Goal: Transaction & Acquisition: Purchase product/service

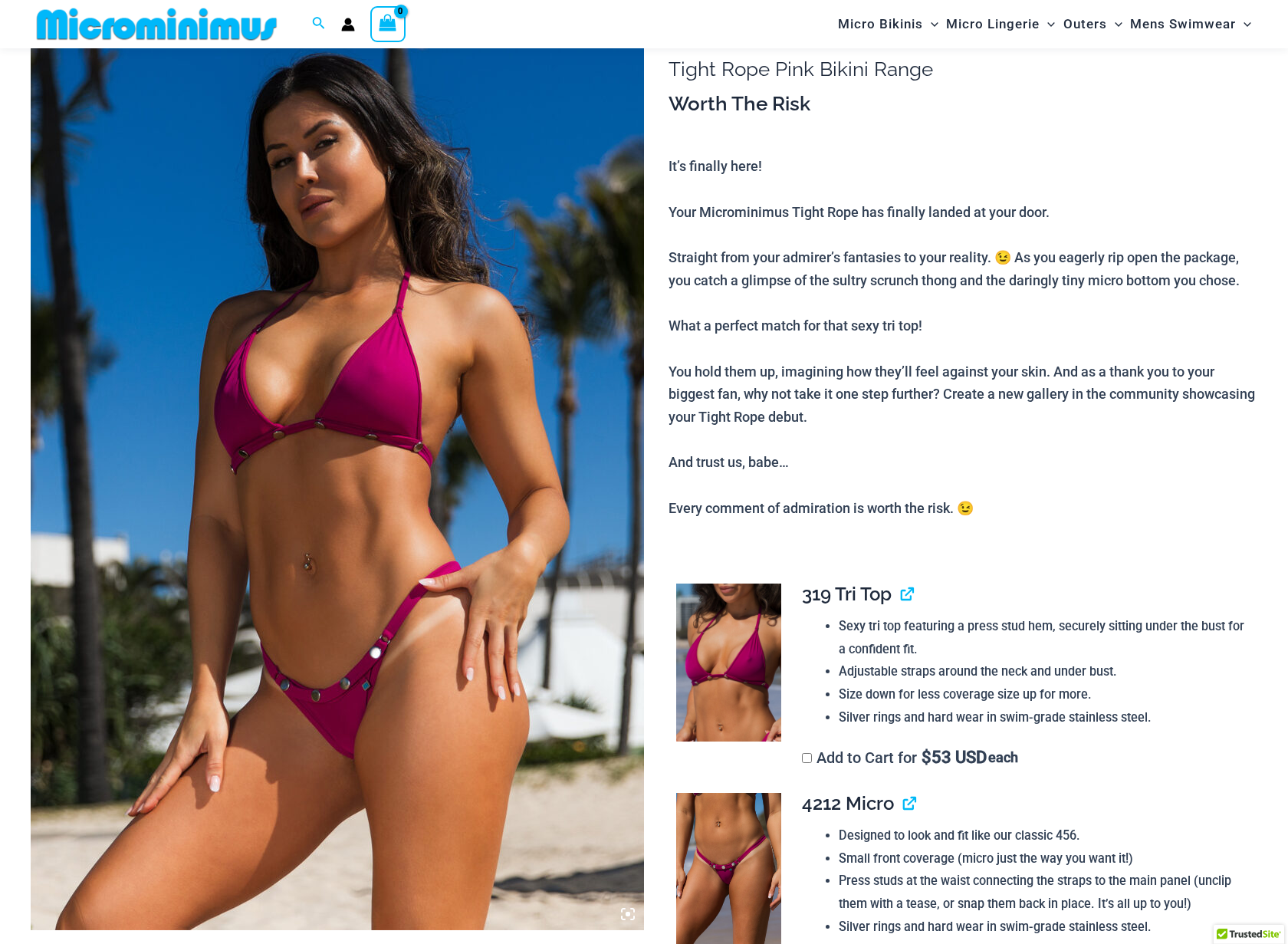
scroll to position [378, 0]
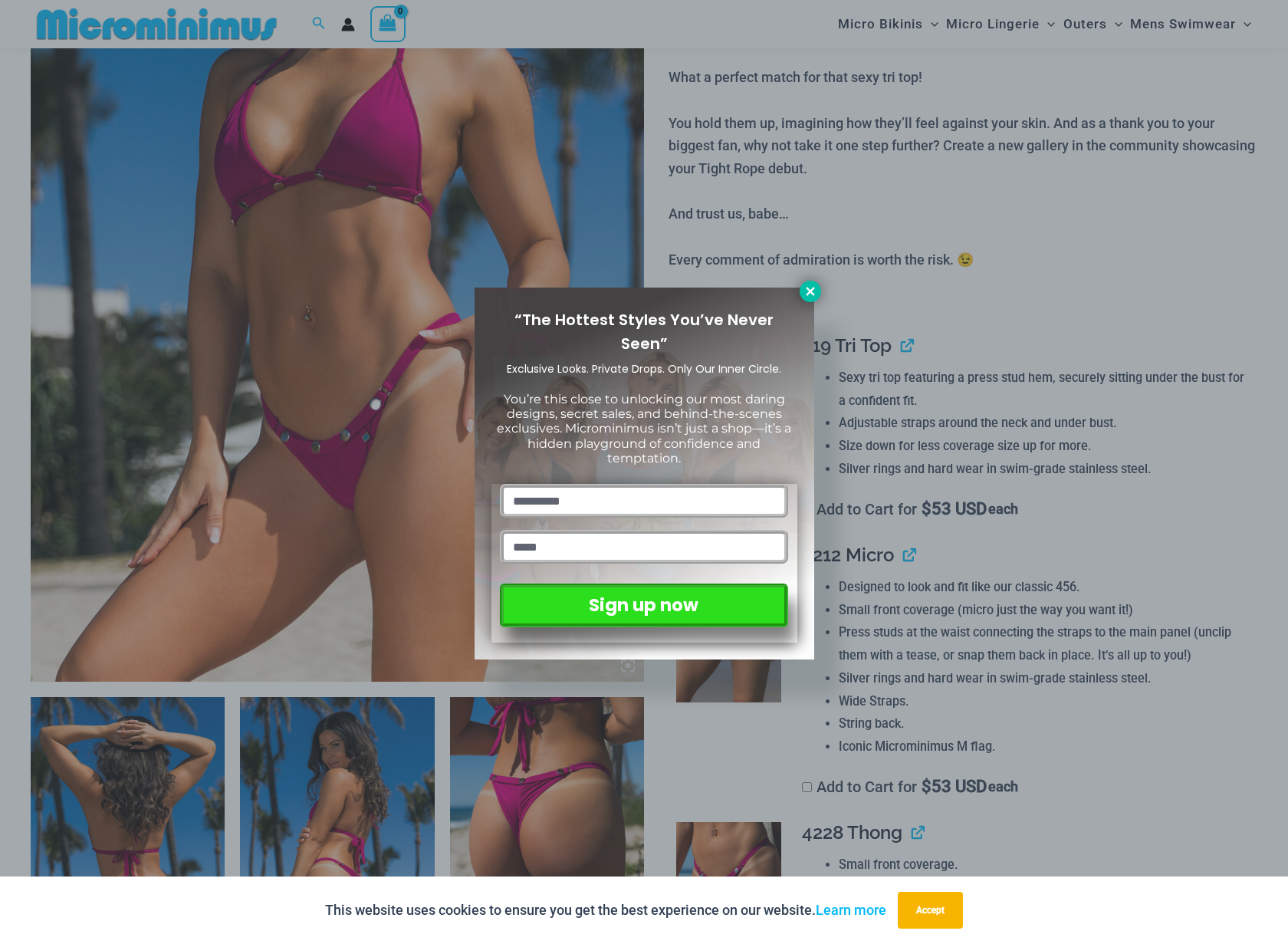
click at [811, 289] on icon at bounding box center [810, 292] width 9 height 9
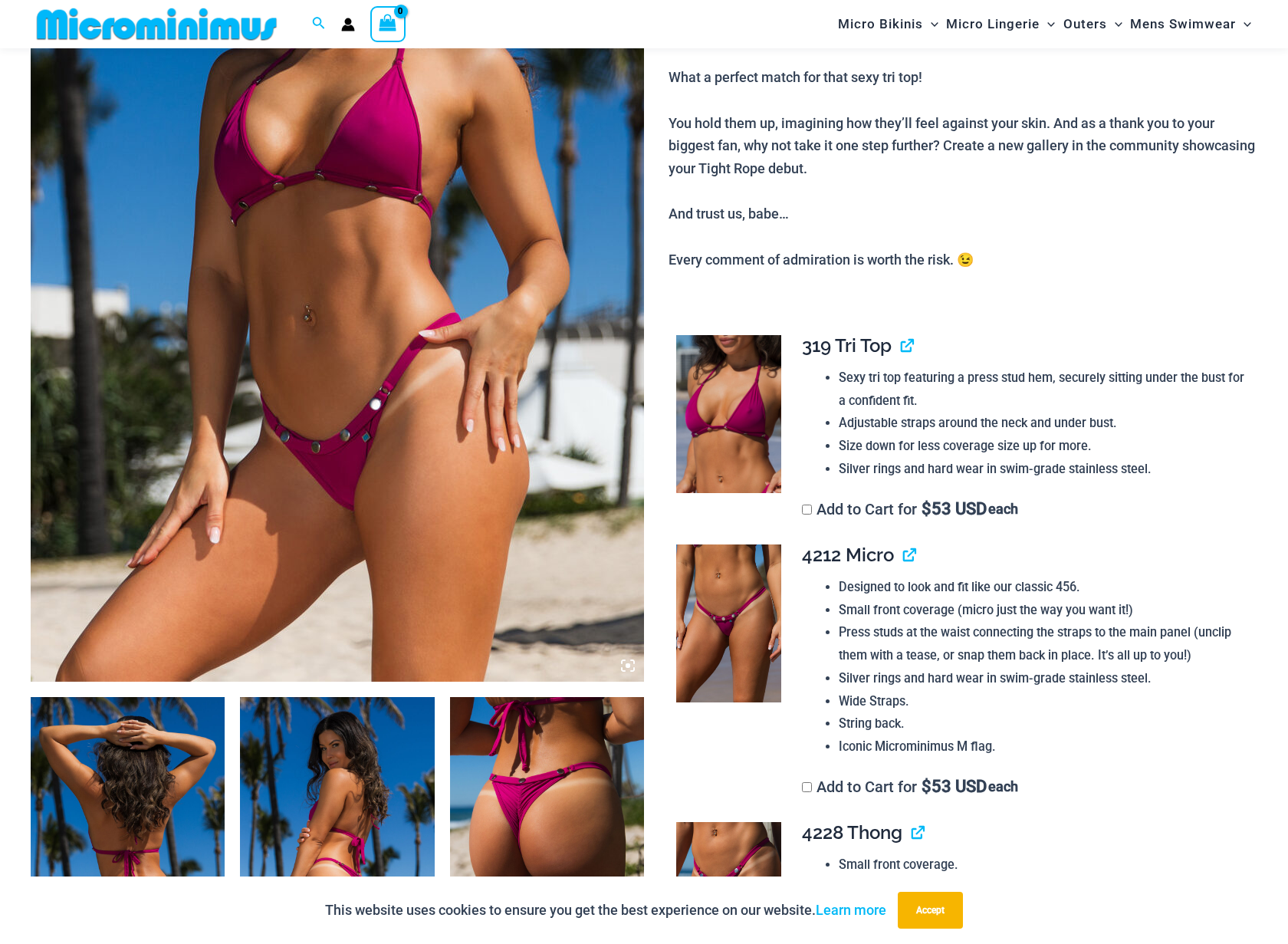
click at [618, 412] on img at bounding box center [337, 221] width 613 height 921
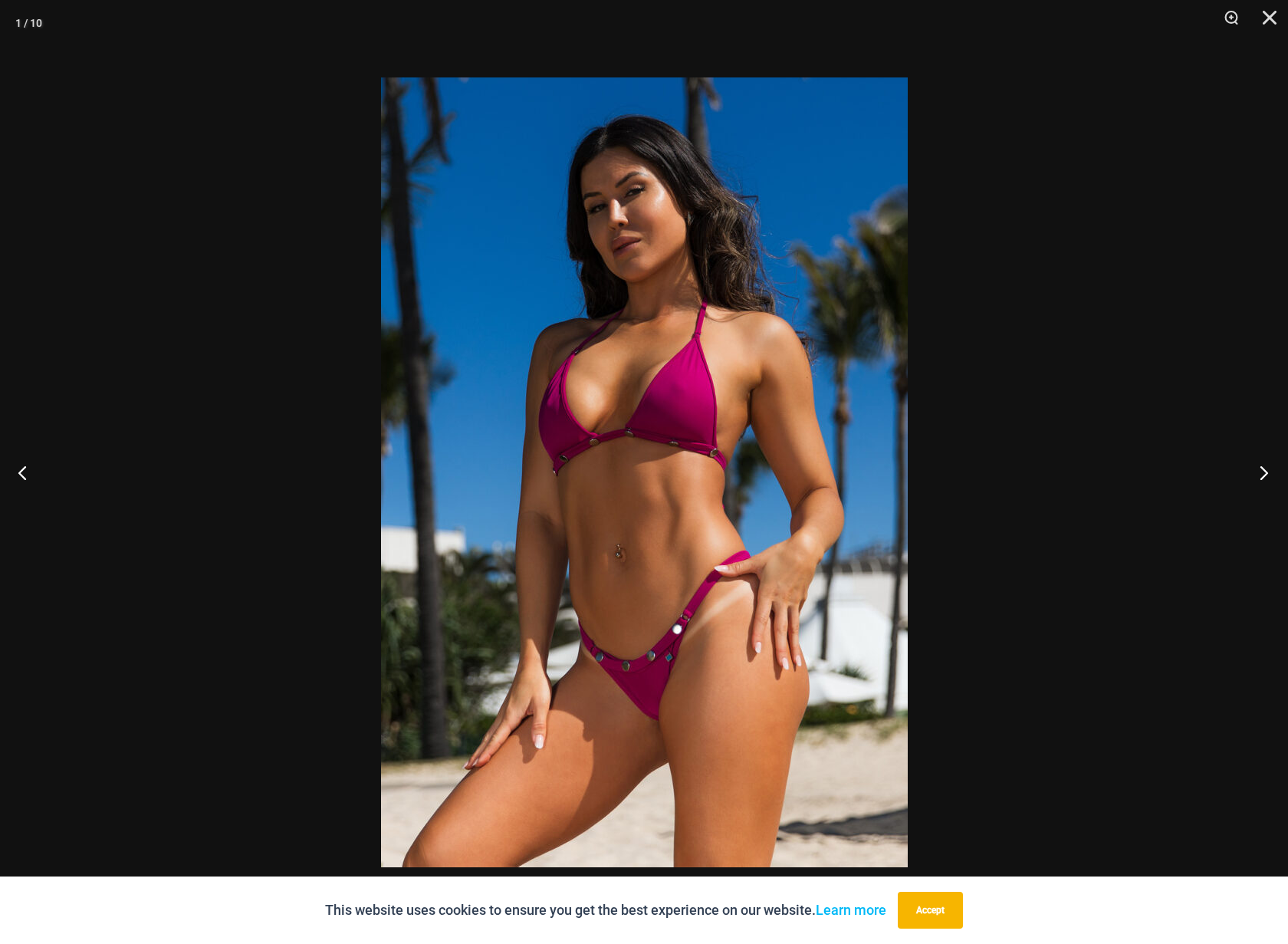
click at [1266, 471] on button "Next" at bounding box center [1259, 472] width 57 height 76
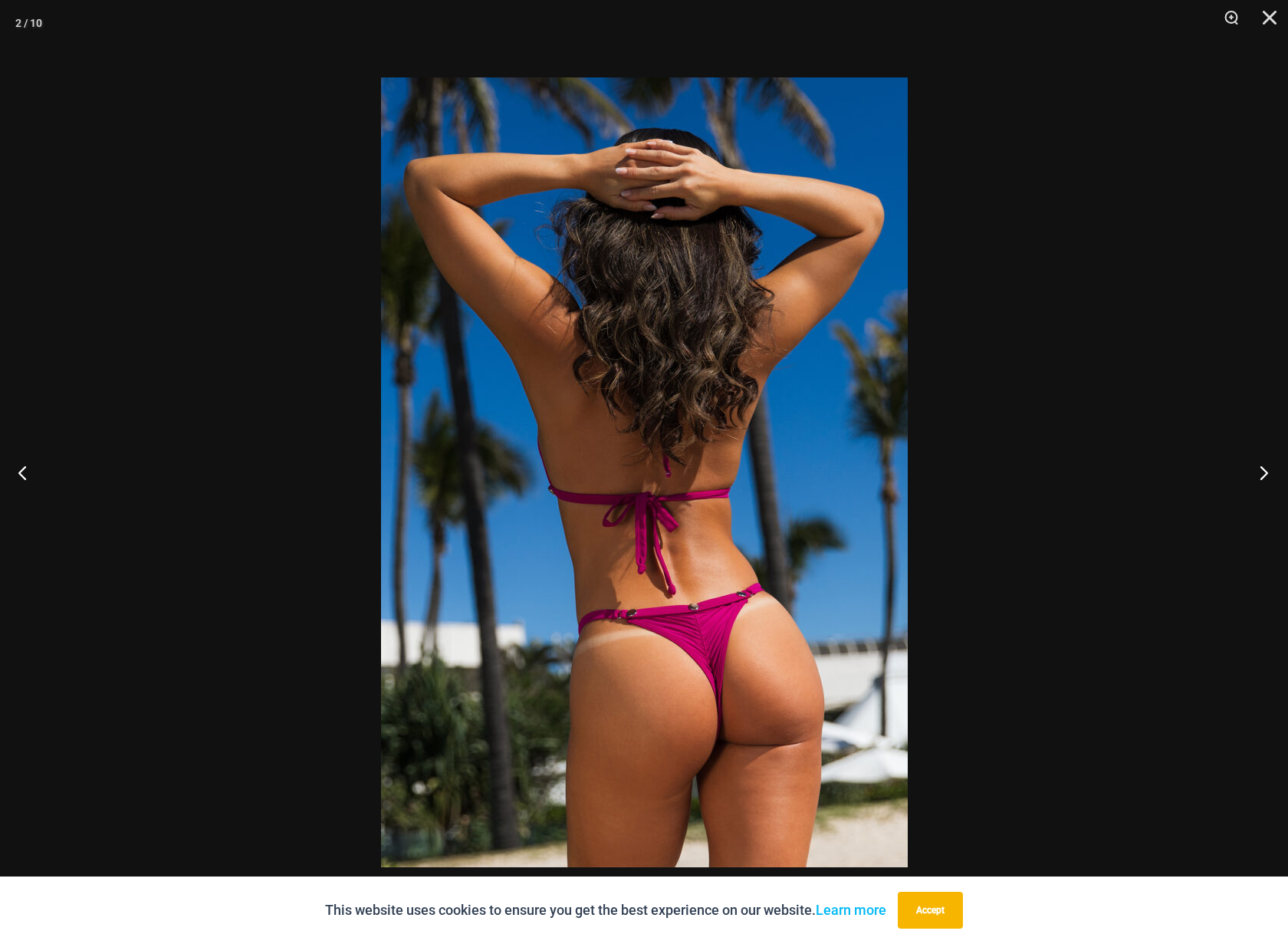
click at [1266, 471] on button "Next" at bounding box center [1259, 472] width 57 height 76
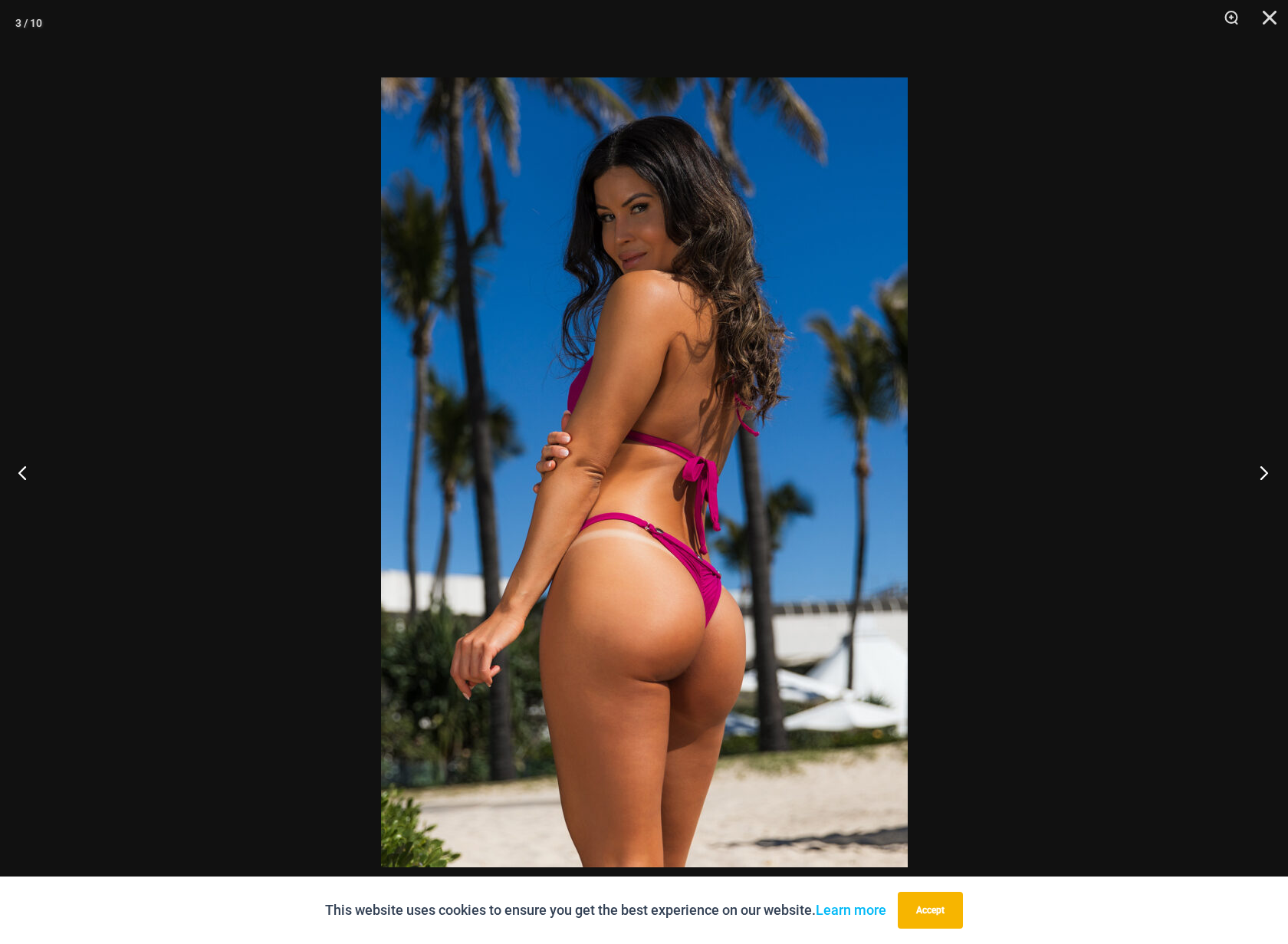
click at [1266, 471] on button "Next" at bounding box center [1259, 472] width 57 height 76
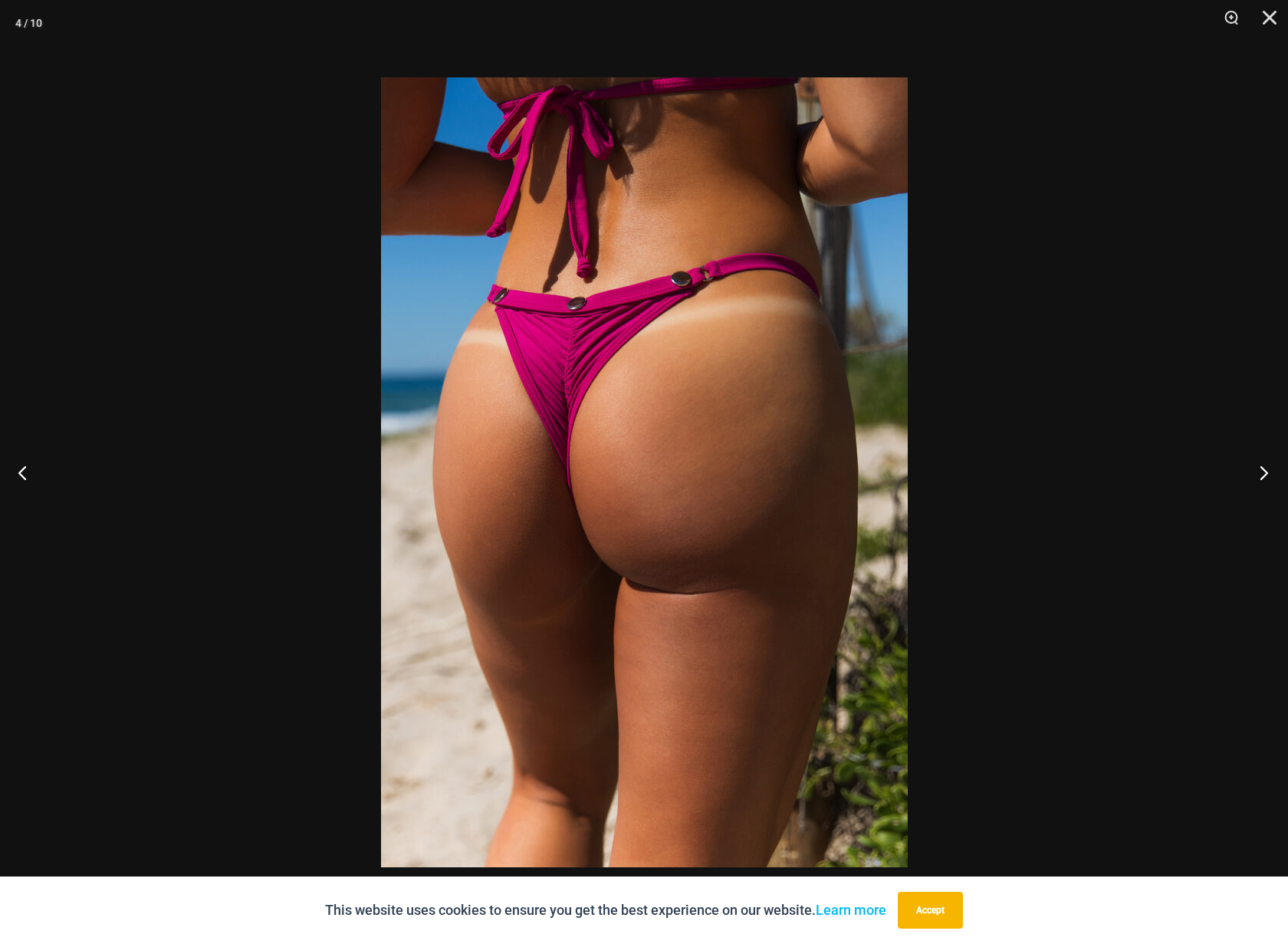
click at [1266, 471] on button "Next" at bounding box center [1259, 472] width 57 height 76
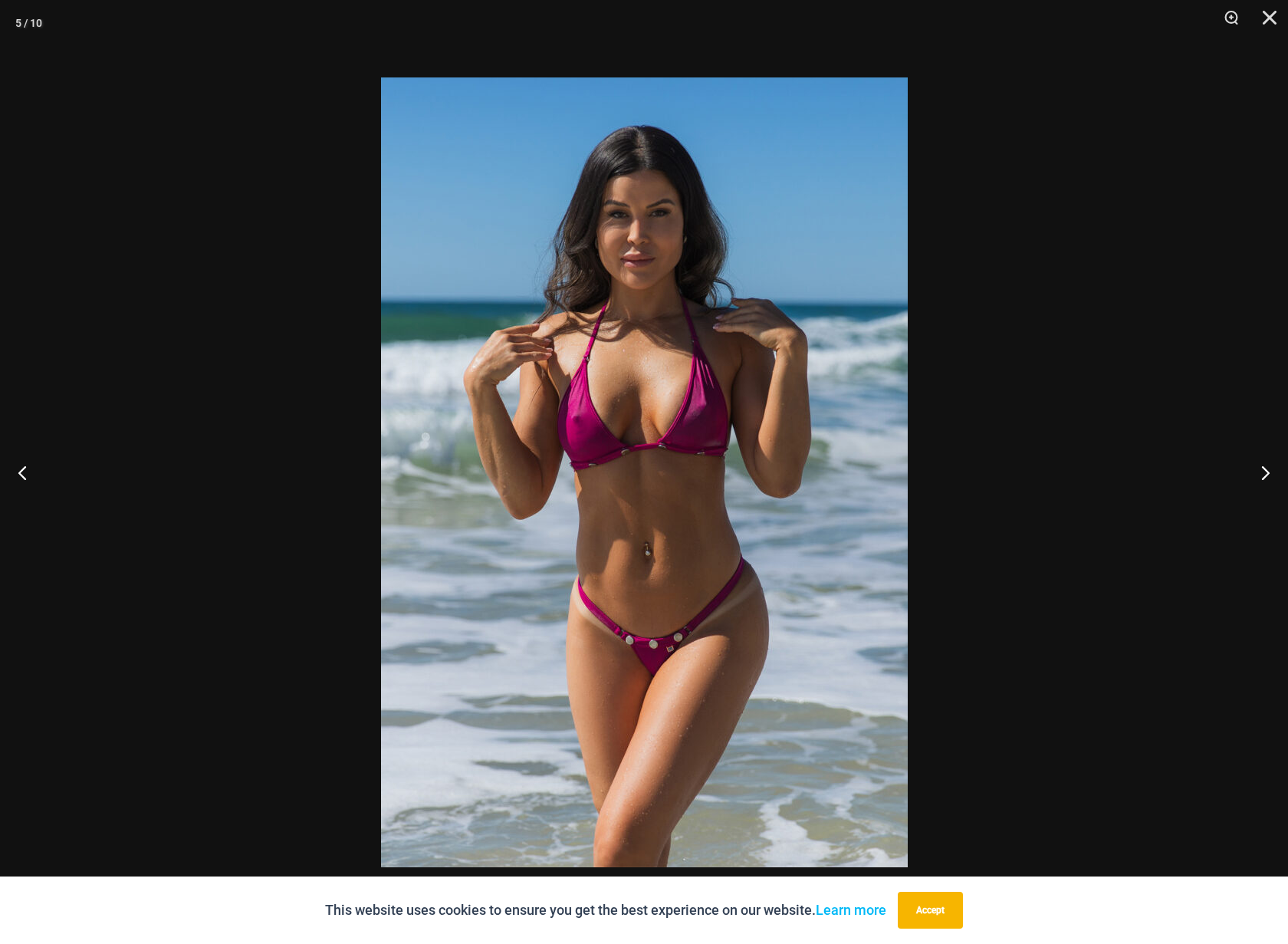
click at [803, 416] on img at bounding box center [644, 472] width 526 height 790
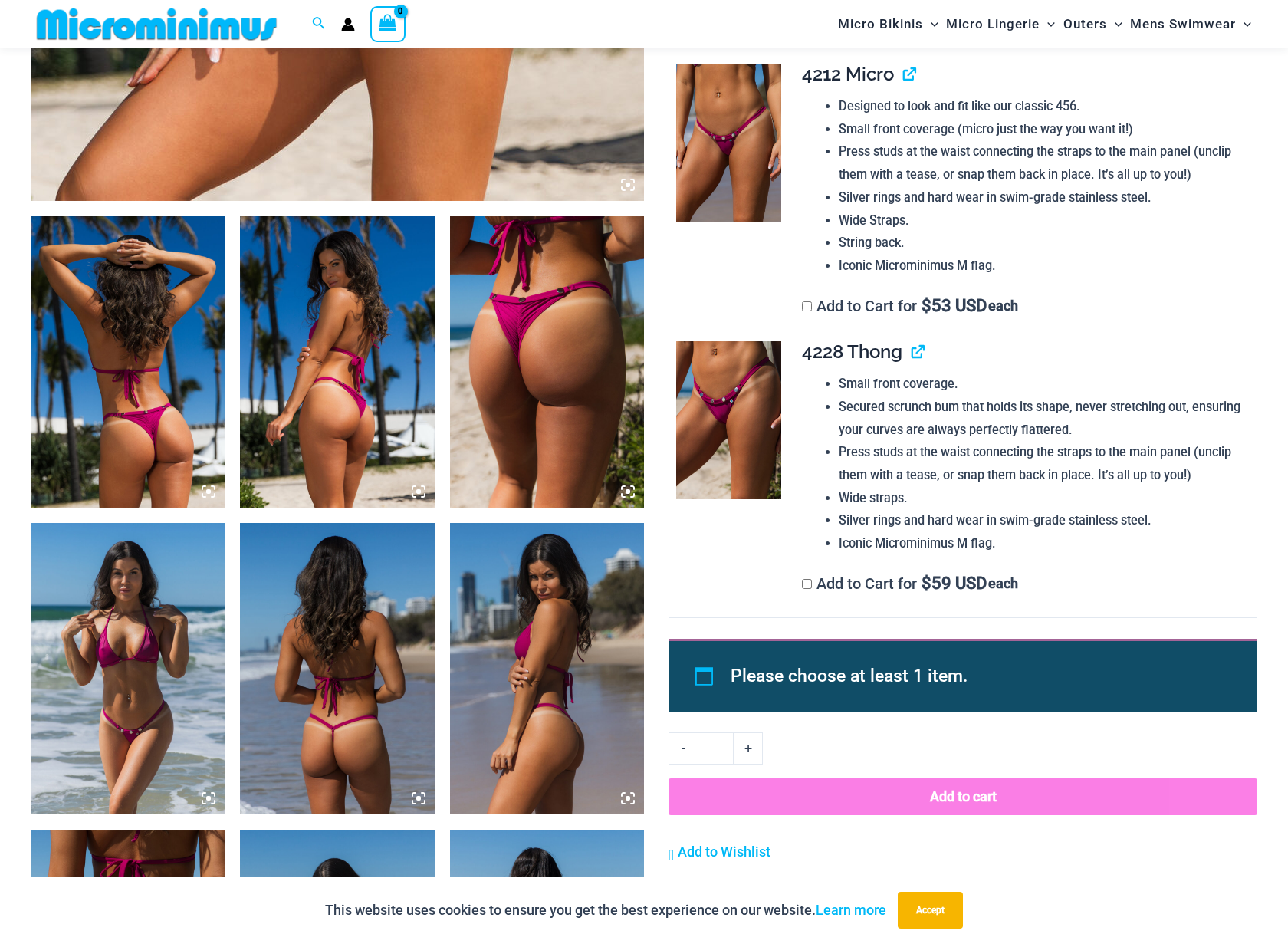
scroll to position [868, 0]
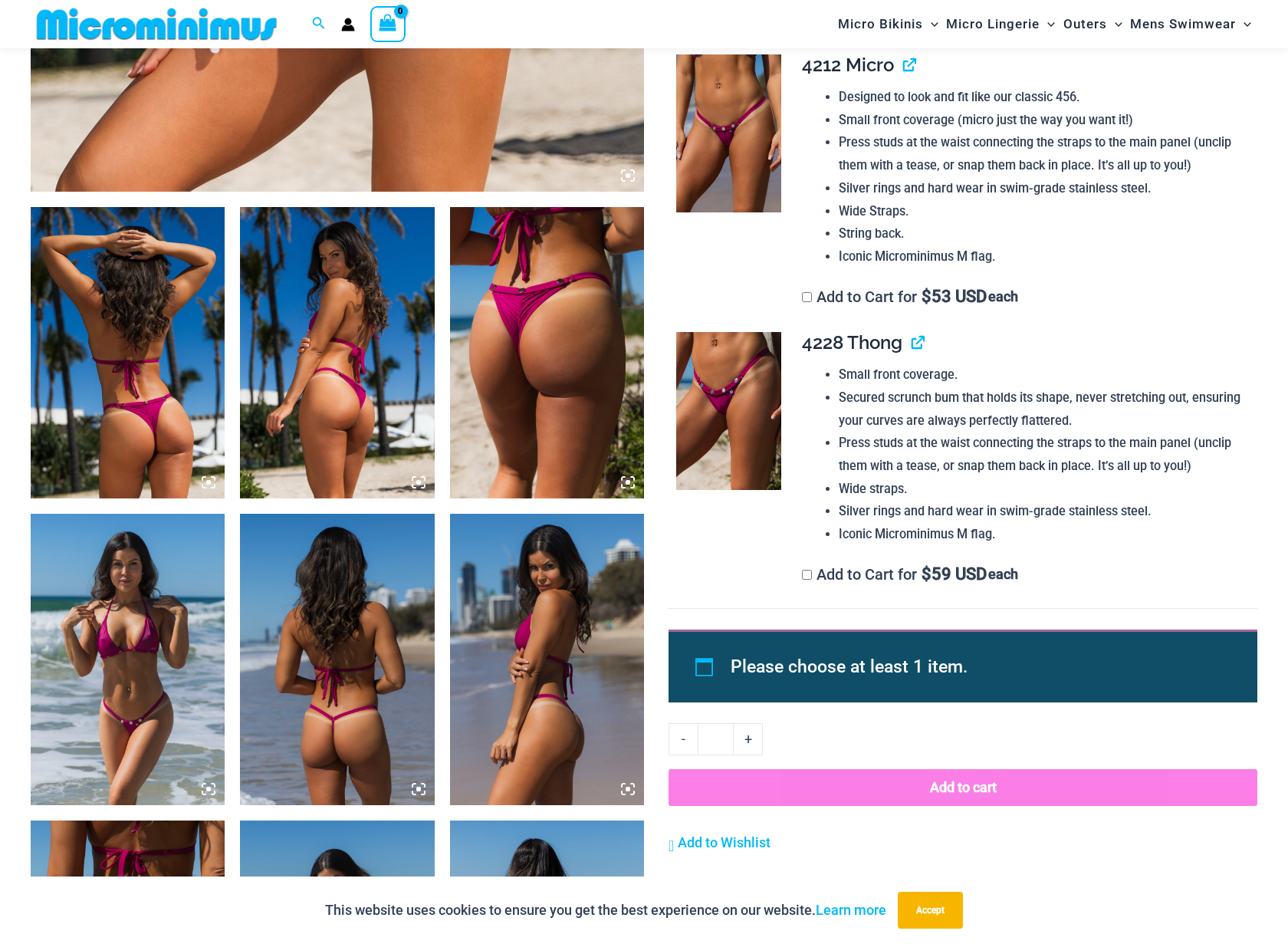
click at [122, 638] on img at bounding box center [127, 659] width 194 height 292
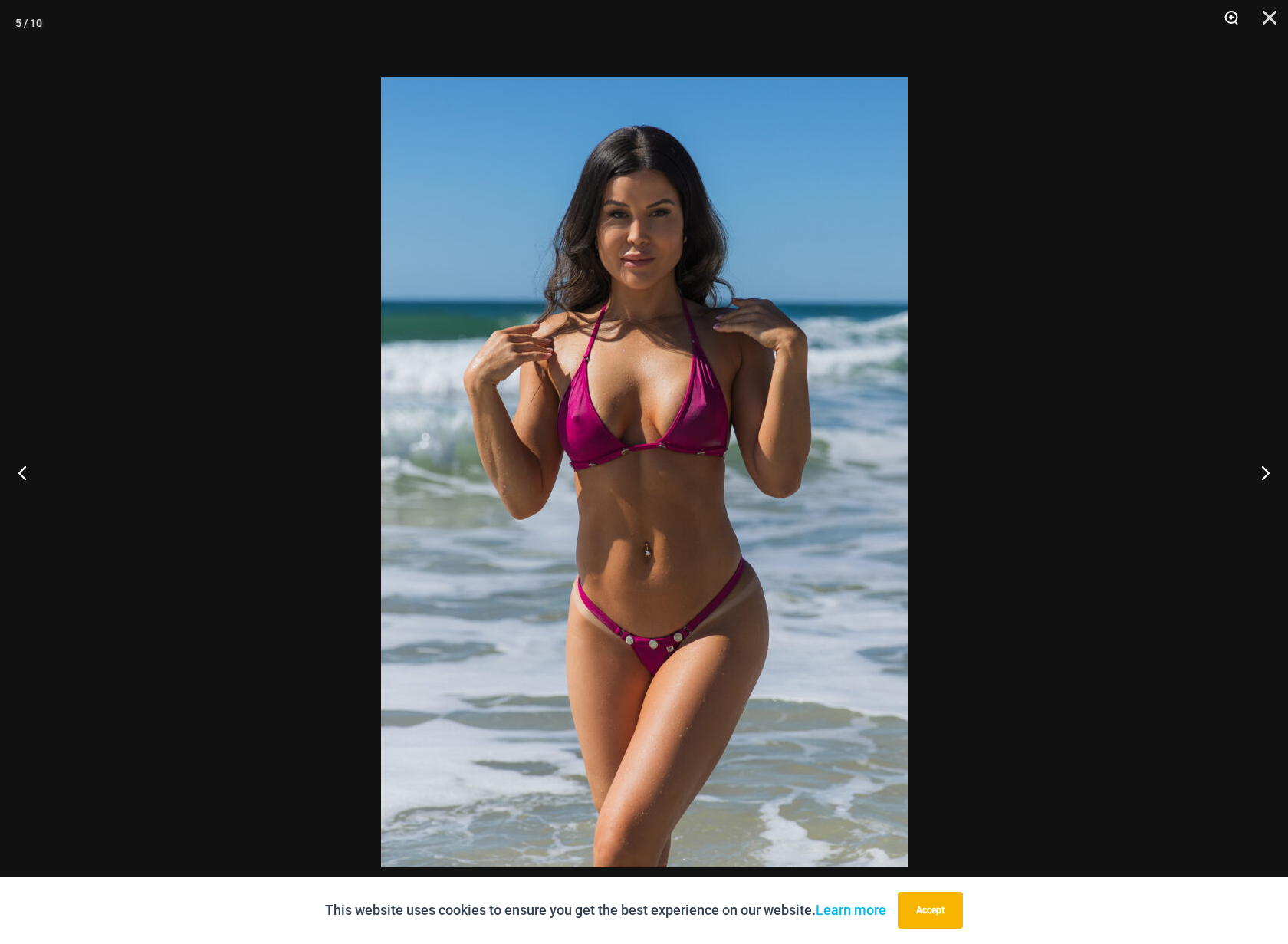
click at [1231, 15] on button "Zoom" at bounding box center [1226, 23] width 38 height 46
click at [1264, 469] on button "Next" at bounding box center [1259, 472] width 57 height 76
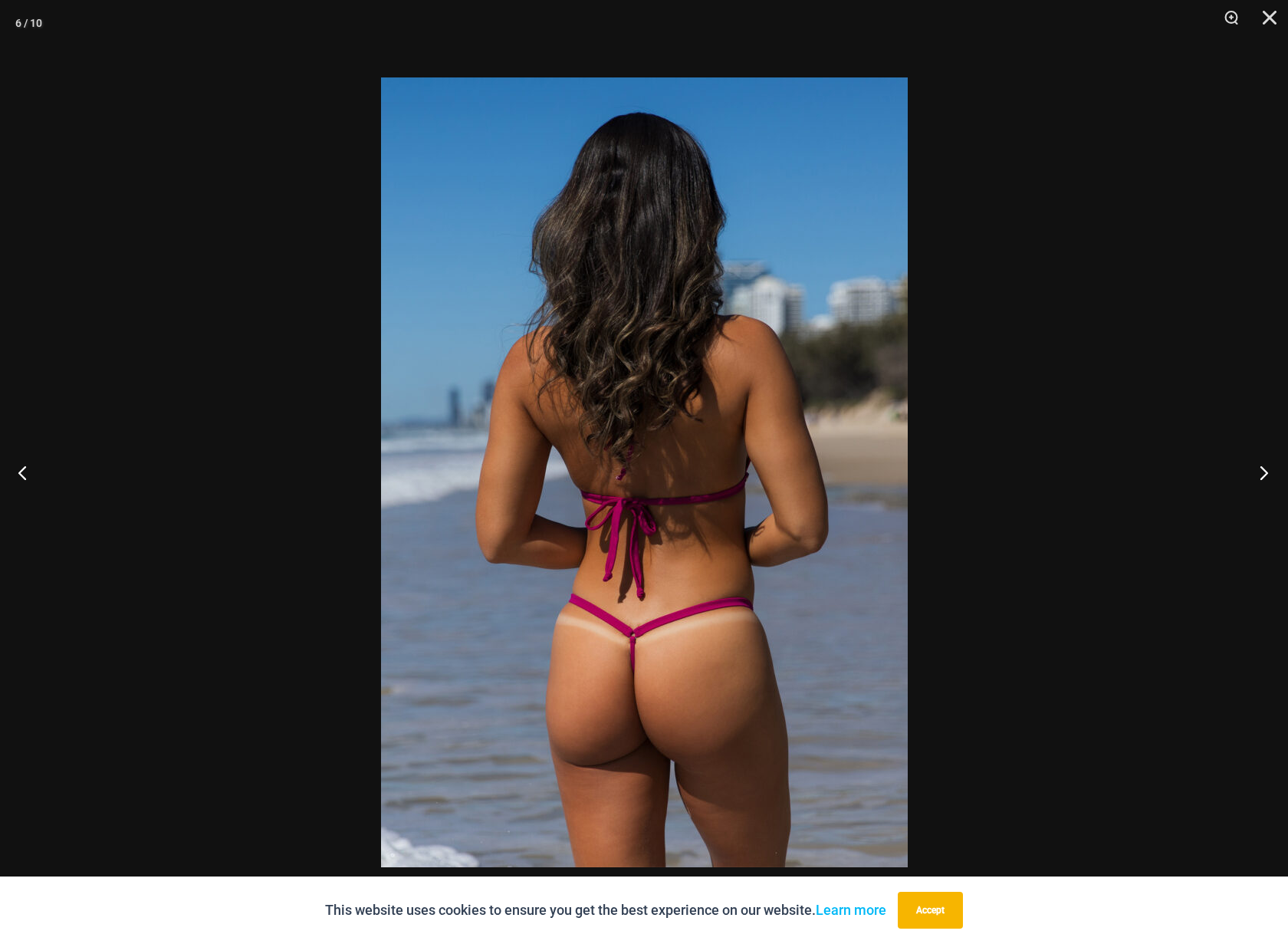
click at [1264, 469] on button "Next" at bounding box center [1259, 472] width 57 height 76
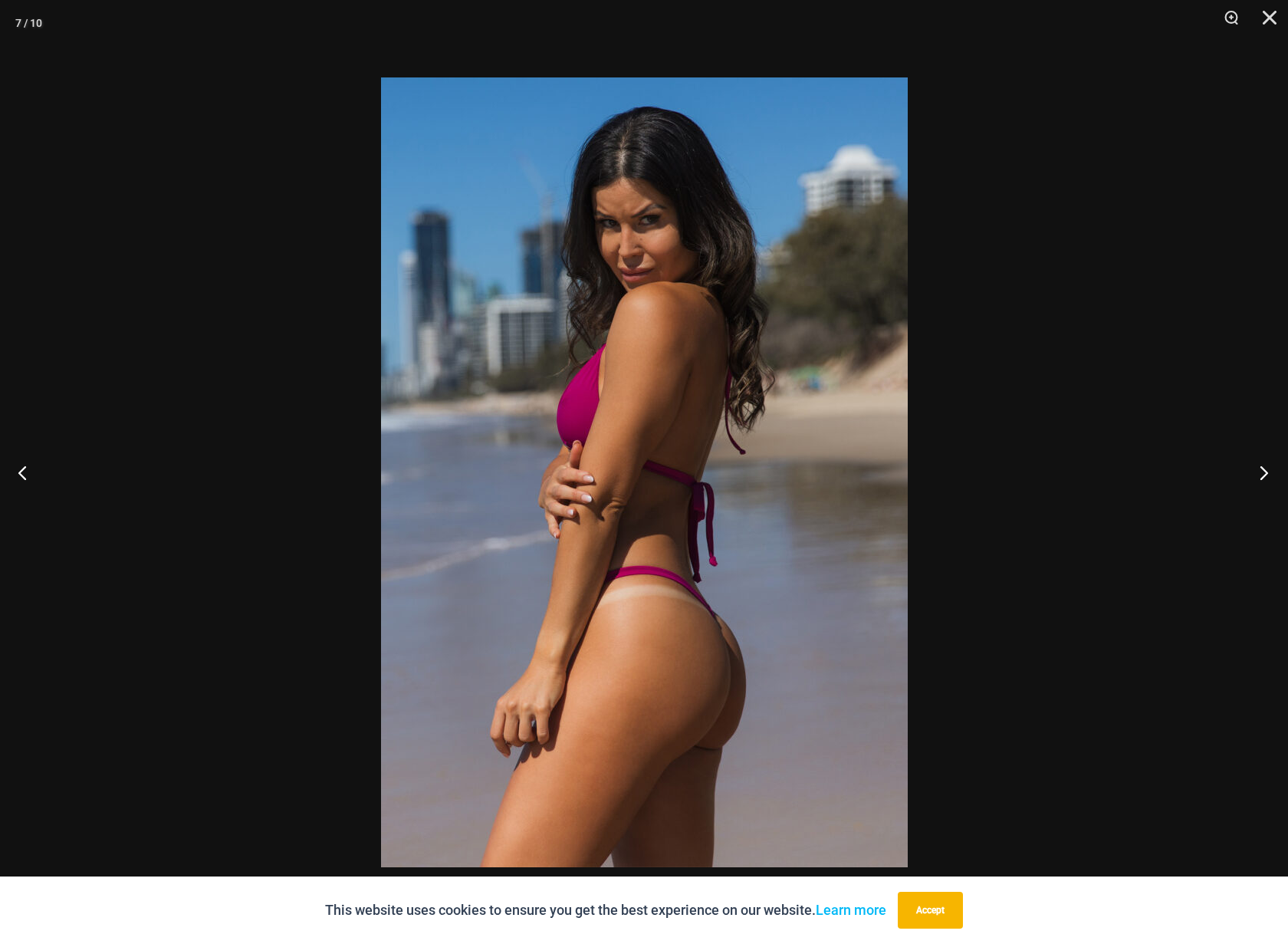
click at [1264, 469] on button "Next" at bounding box center [1259, 472] width 57 height 76
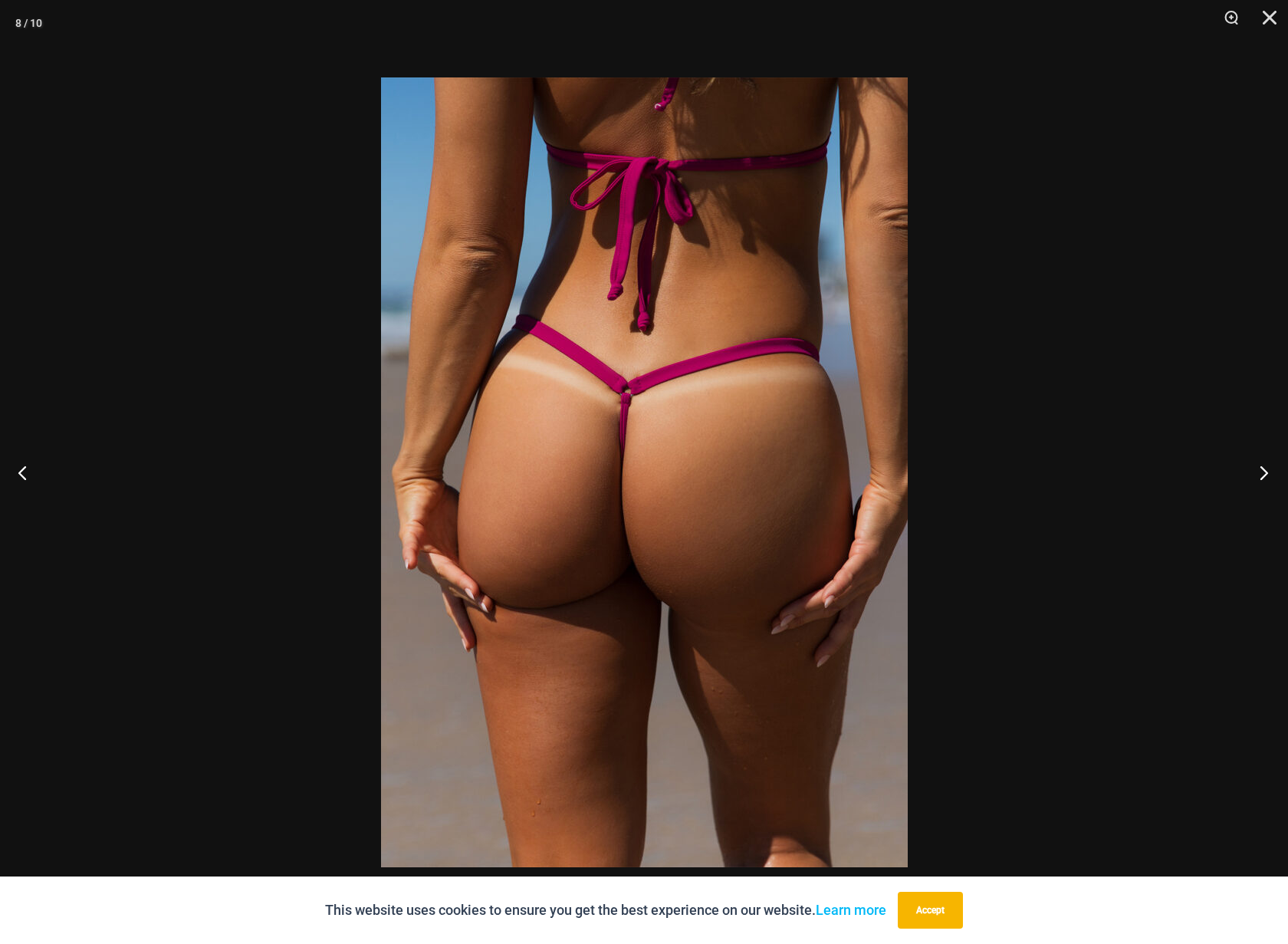
click at [1264, 469] on button "Next" at bounding box center [1259, 472] width 57 height 76
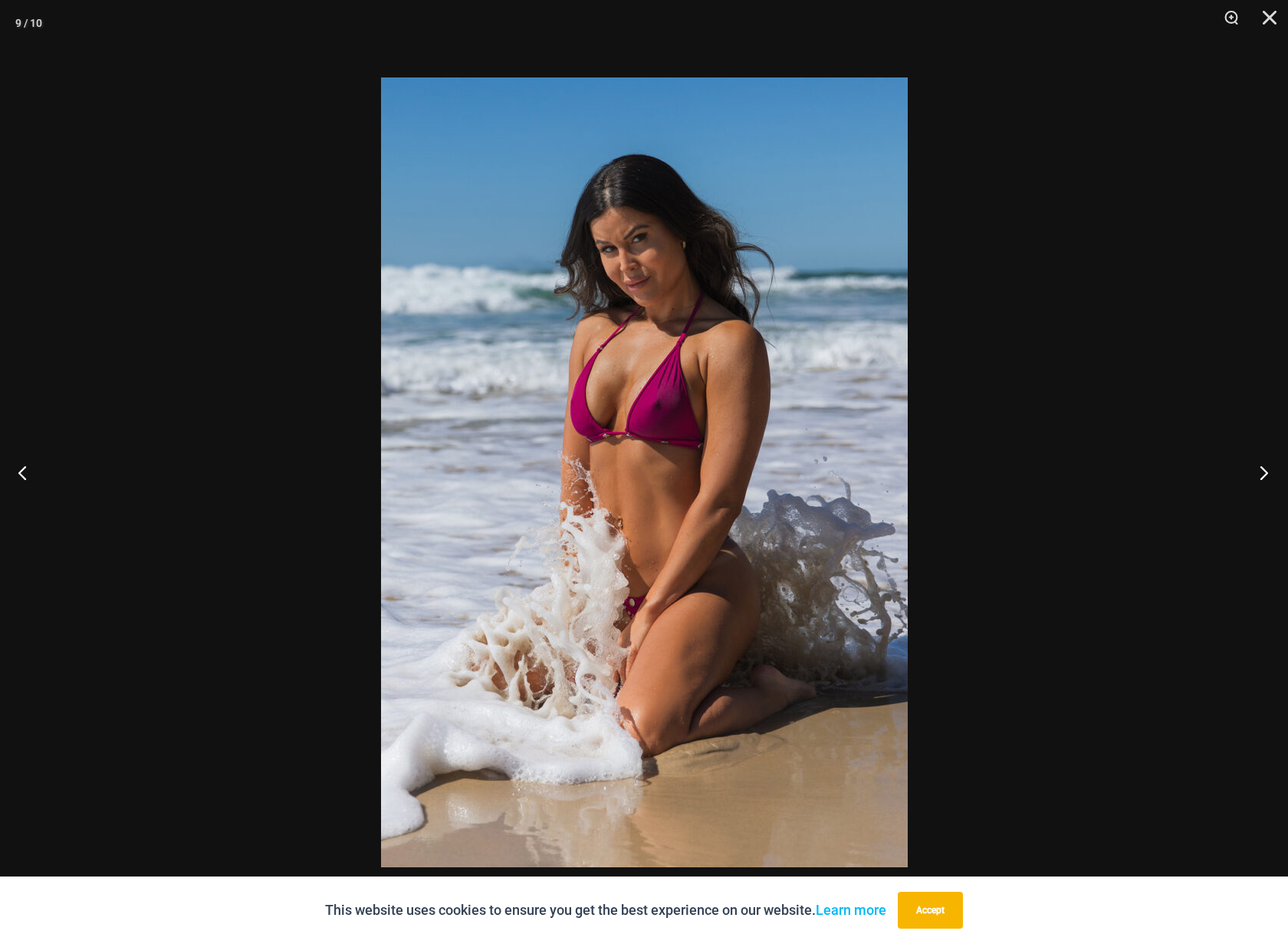
click at [1264, 469] on button "Next" at bounding box center [1259, 472] width 57 height 76
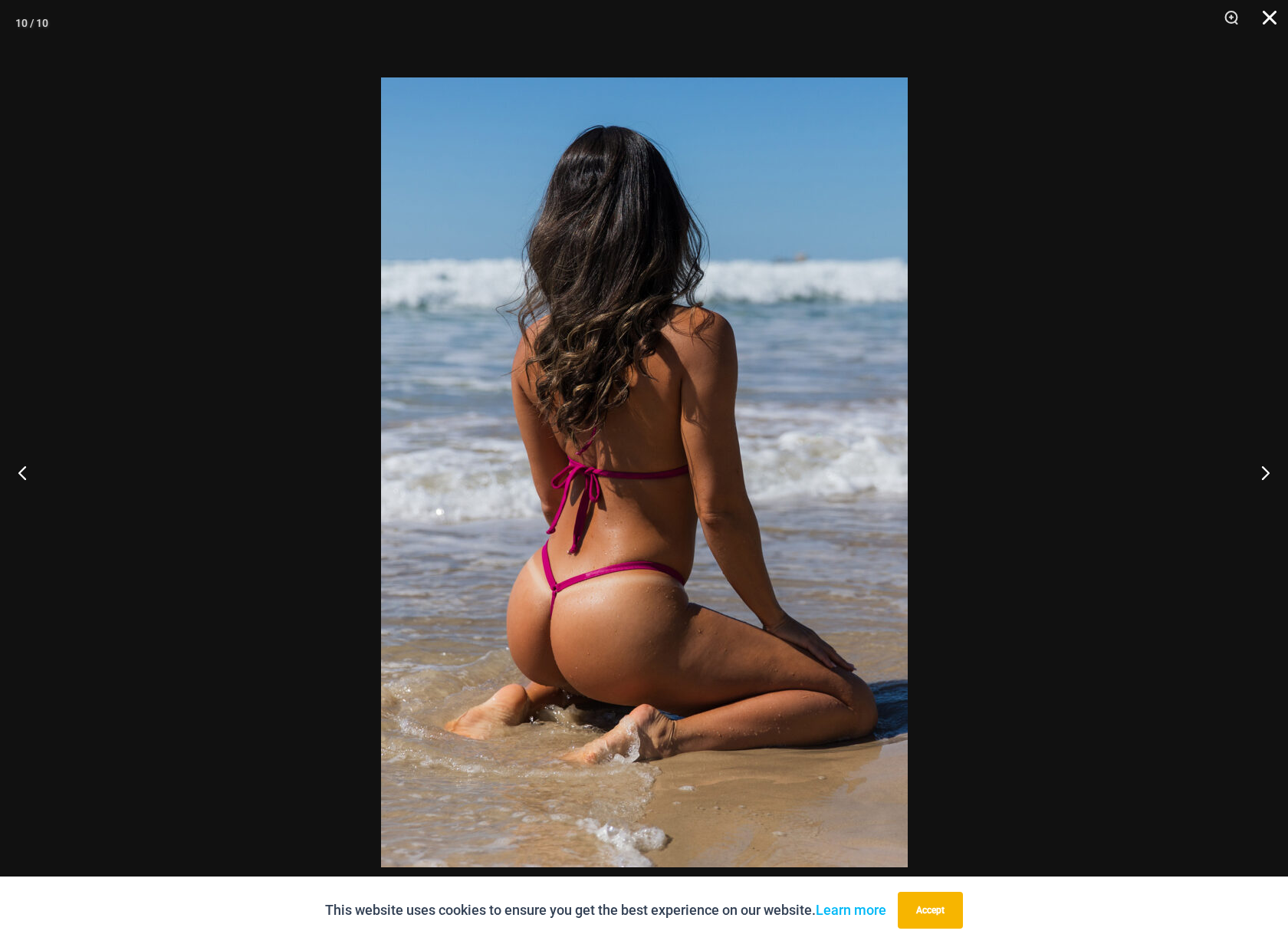
click at [1272, 15] on button "Close" at bounding box center [1264, 23] width 38 height 46
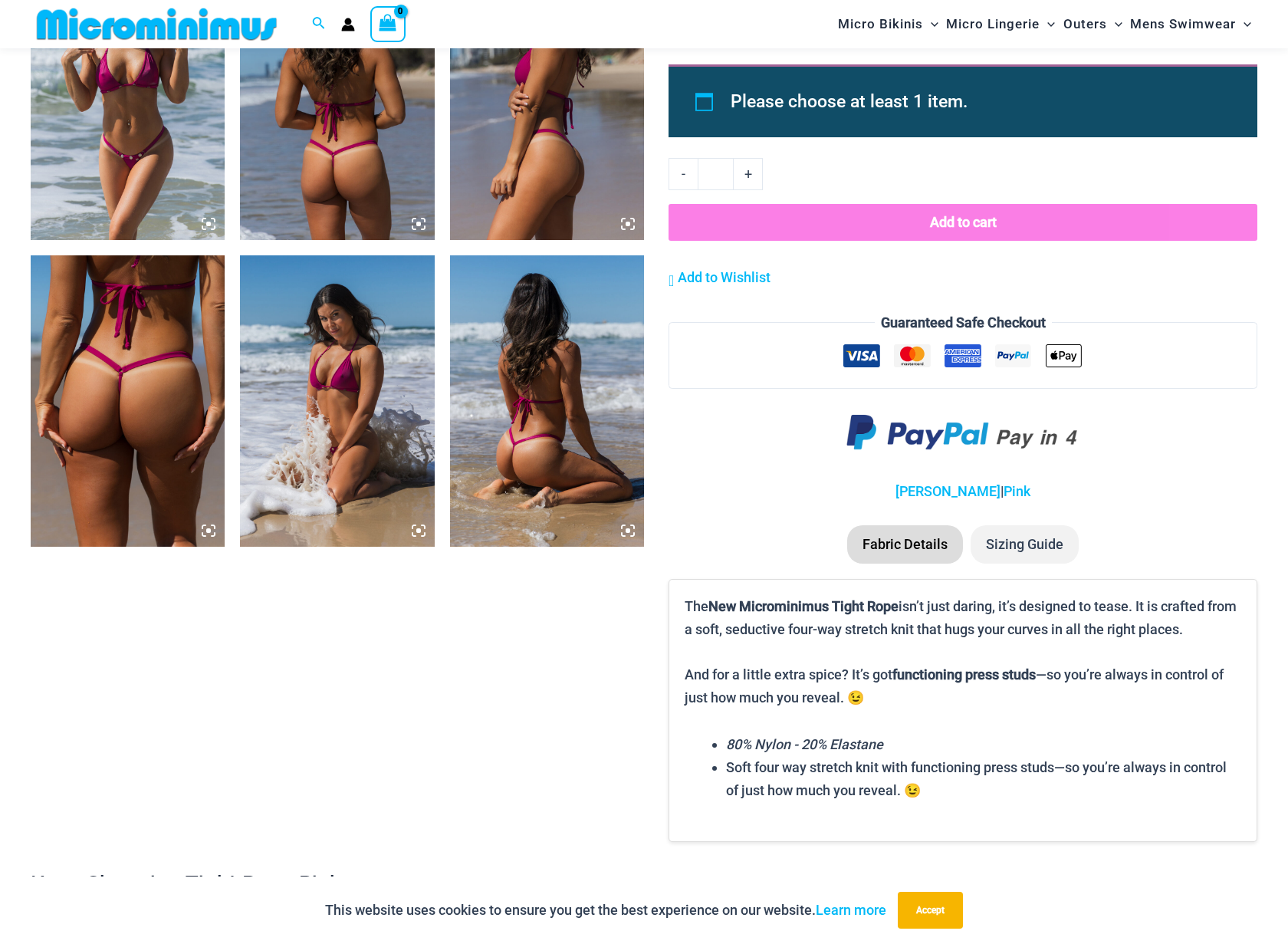
scroll to position [1434, 0]
